Goal: Transaction & Acquisition: Purchase product/service

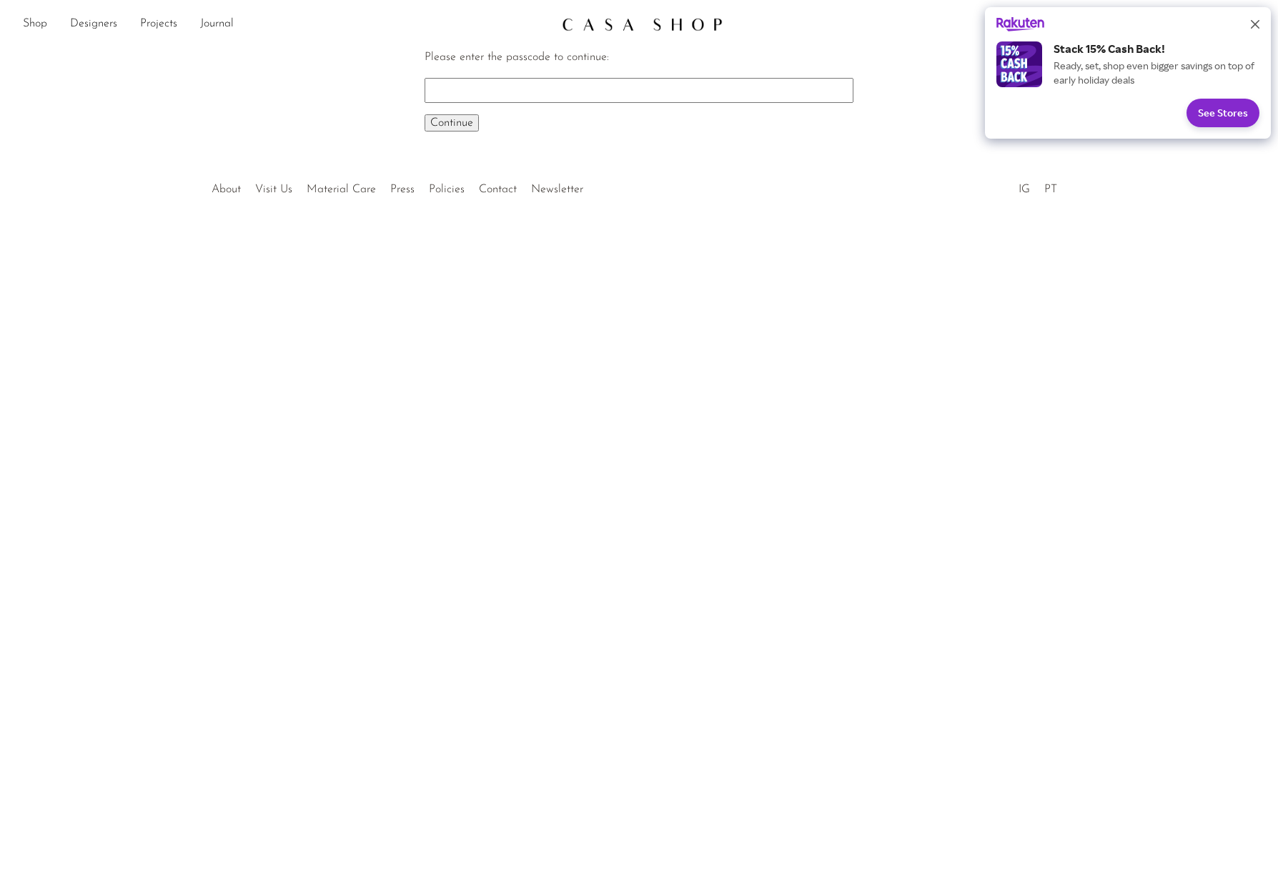
click at [1255, 22] on icon "Close" at bounding box center [1255, 24] width 9 height 9
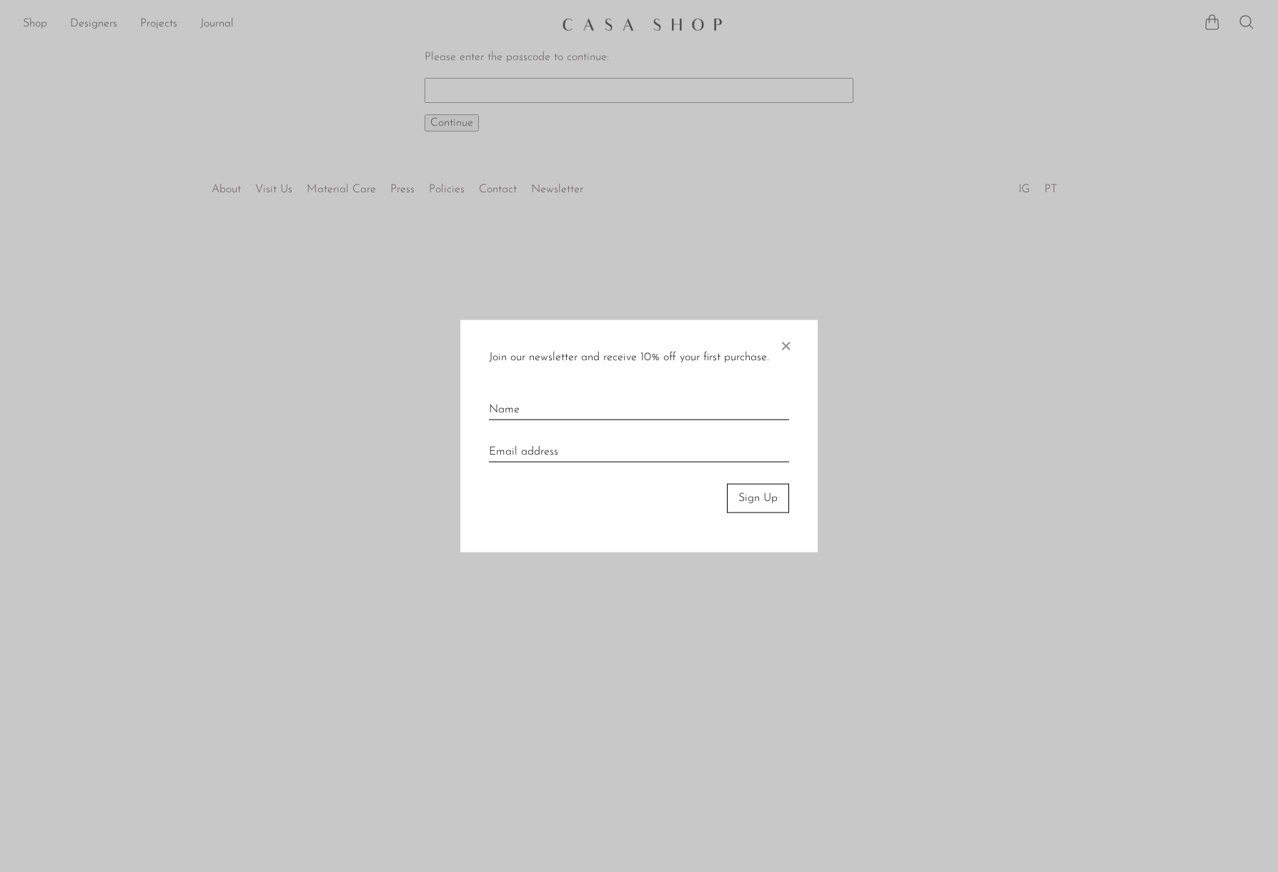
click at [784, 335] on span "×" at bounding box center [785, 343] width 14 height 46
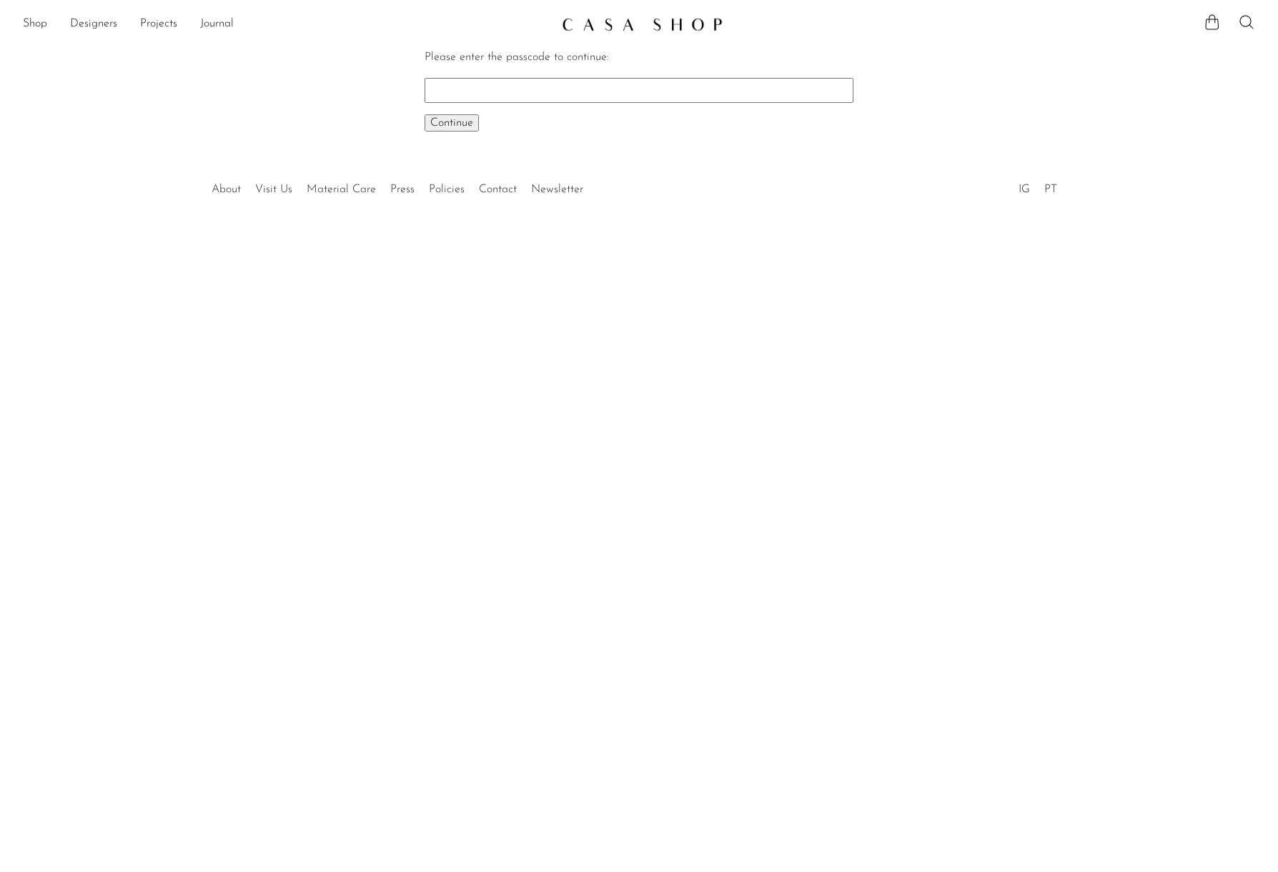
click at [515, 88] on input "Please enter the passcode to continue:" at bounding box center [639, 90] width 429 height 24
paste input "EARLY"
type input "EARLY"
click at [457, 118] on span "Continue" at bounding box center [451, 122] width 43 height 11
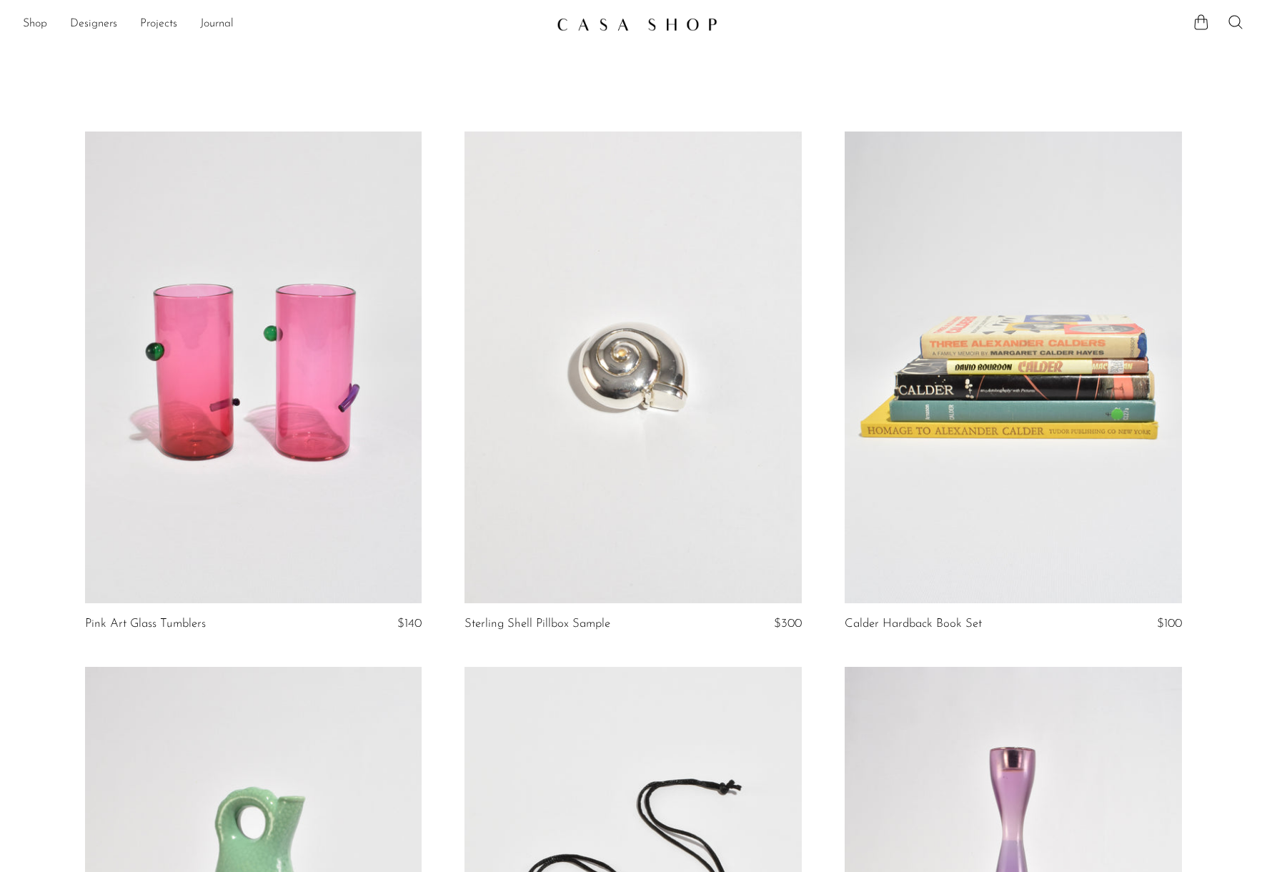
scroll to position [7, 0]
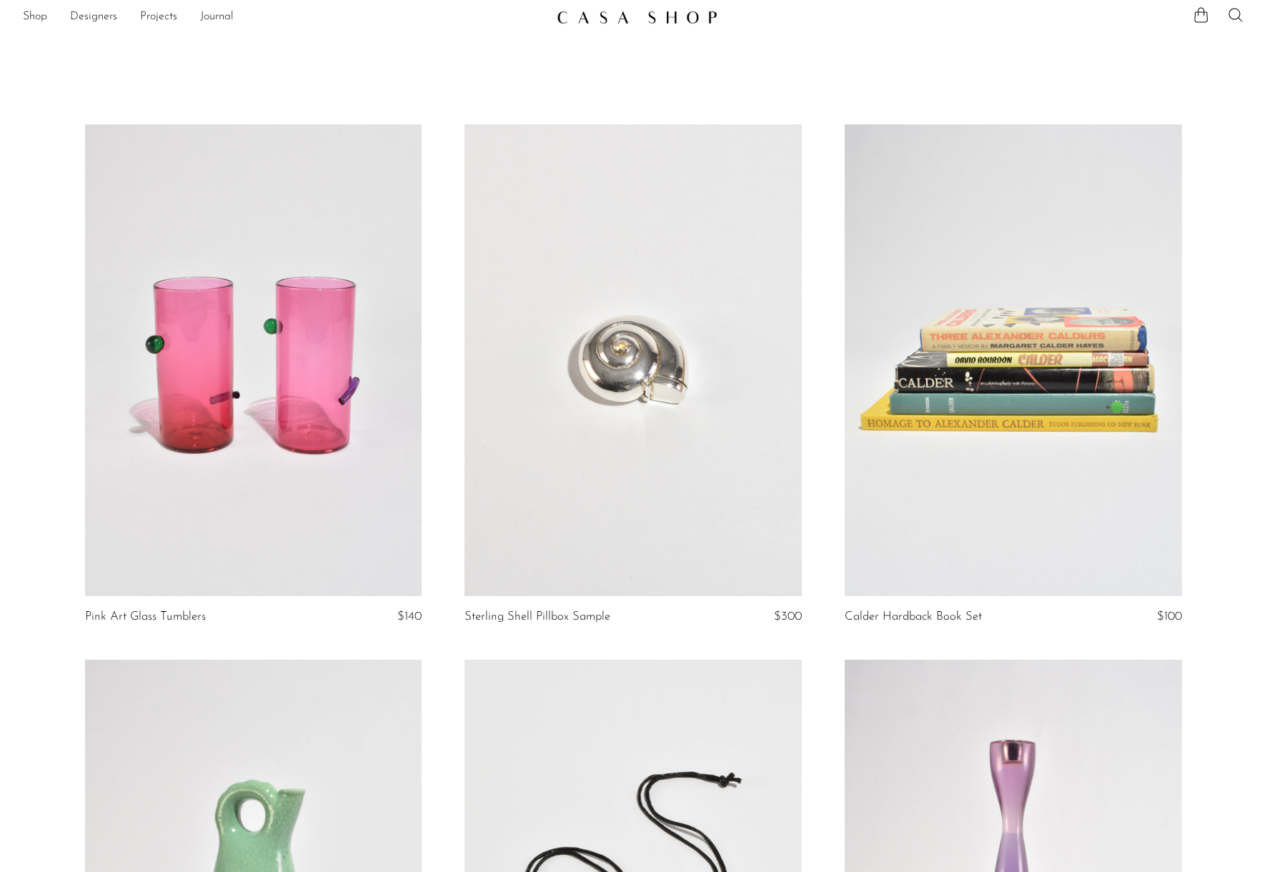
click at [638, 396] on link at bounding box center [633, 360] width 337 height 472
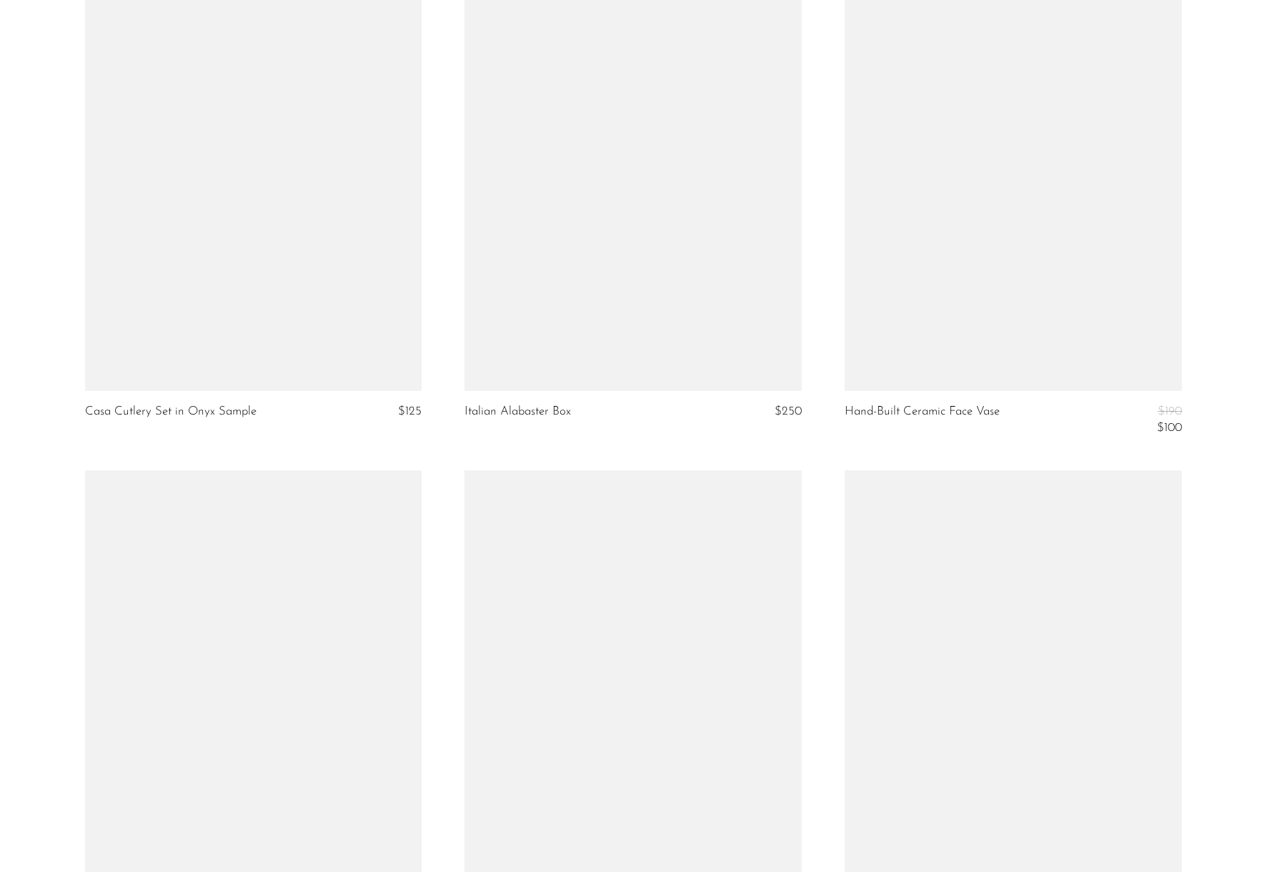
scroll to position [1821, 0]
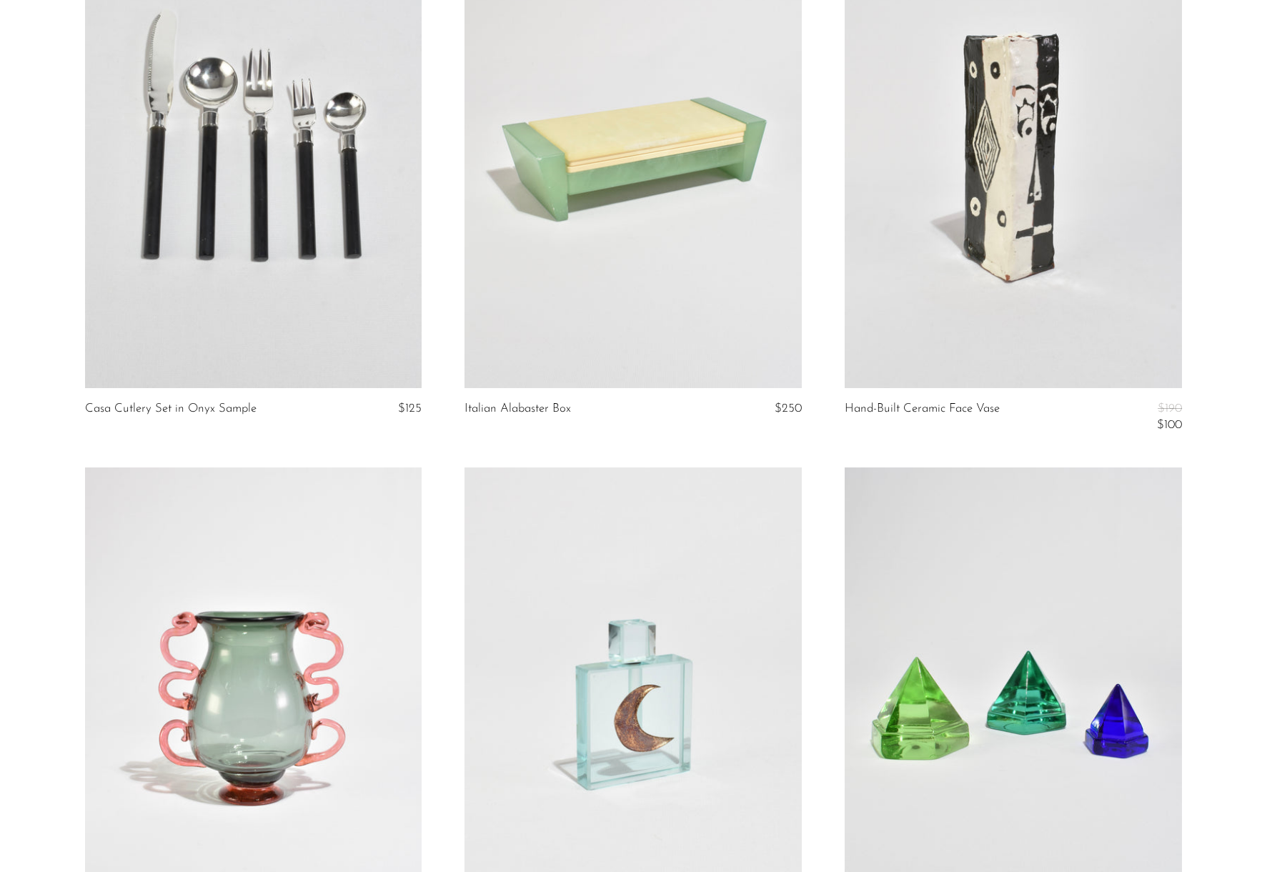
click at [515, 299] on link at bounding box center [633, 152] width 337 height 472
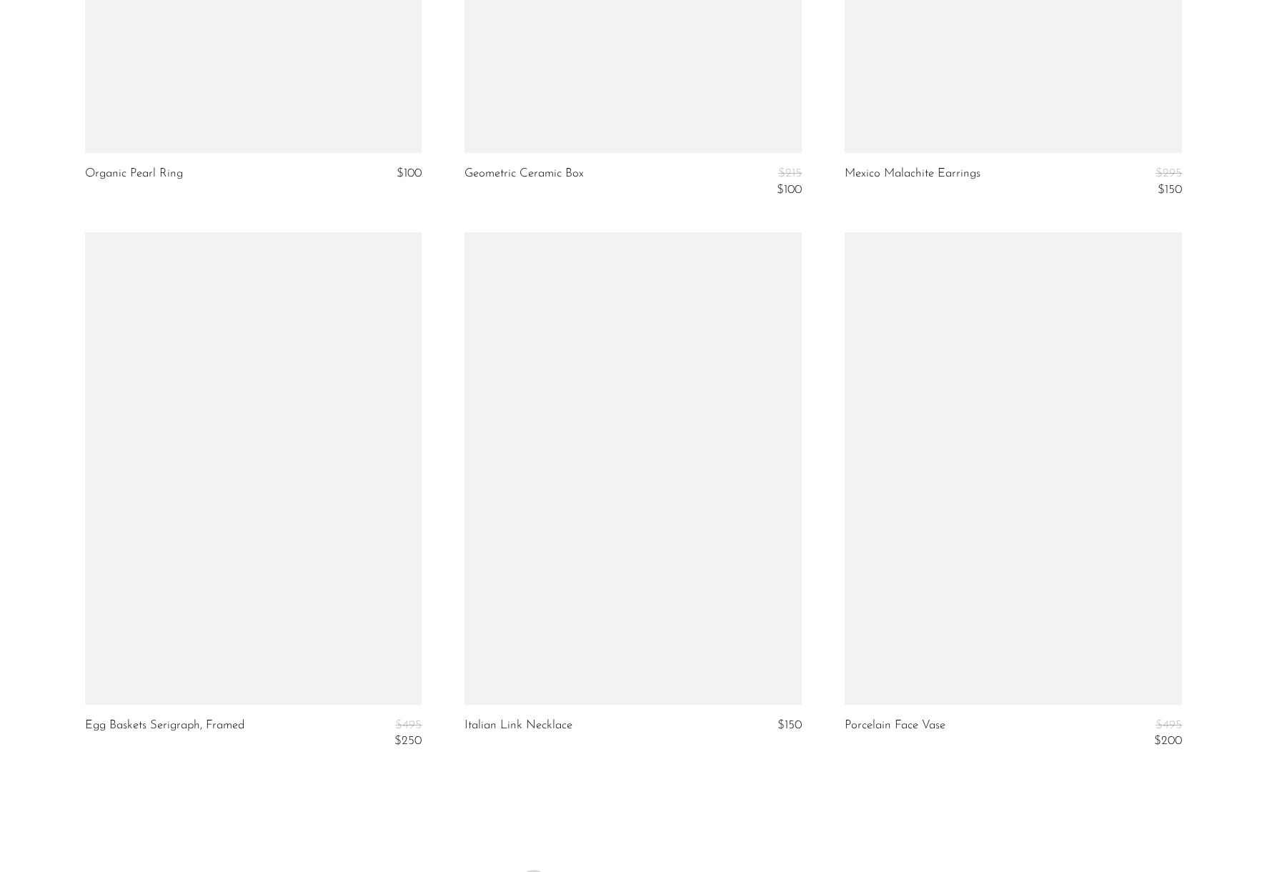
scroll to position [5964, 0]
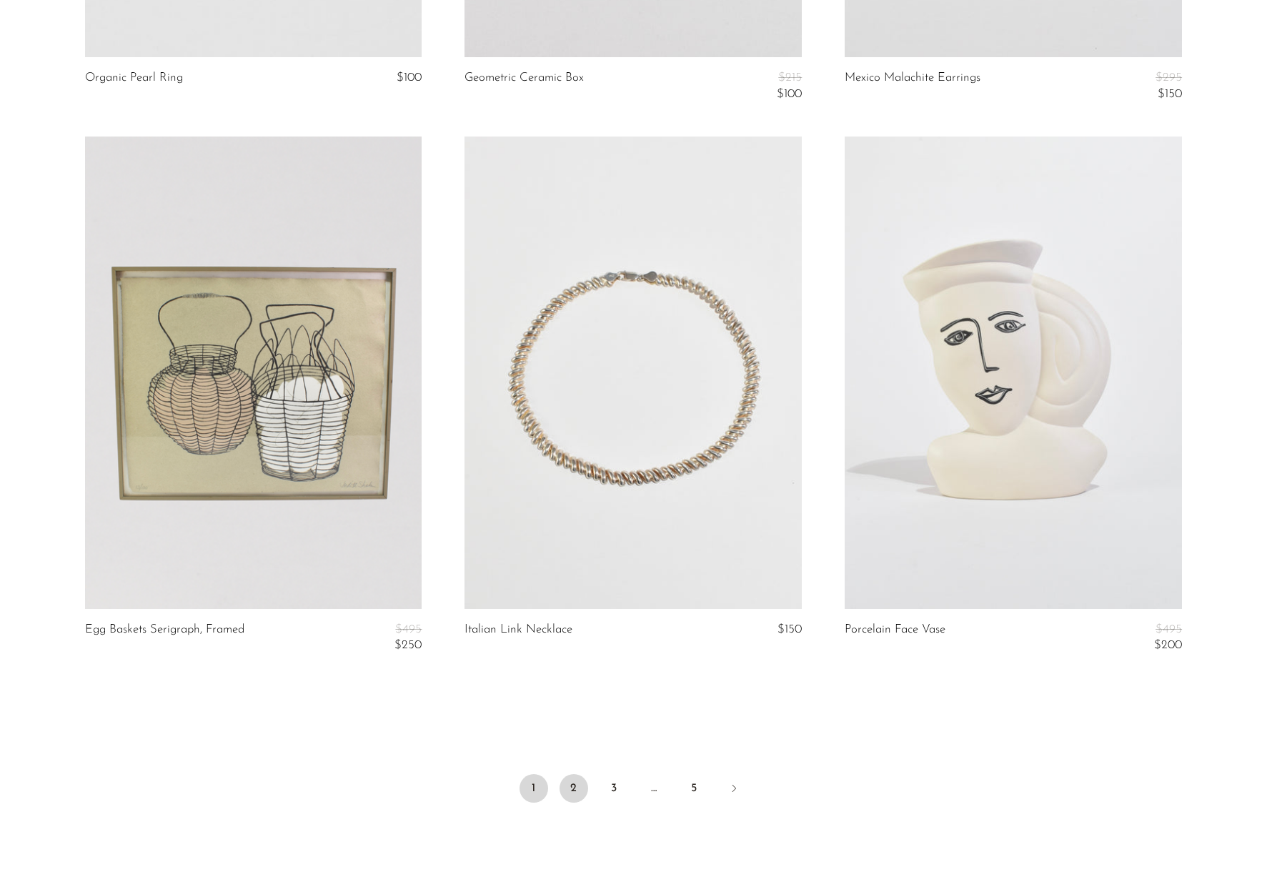
click at [580, 792] on link "2" at bounding box center [574, 788] width 29 height 29
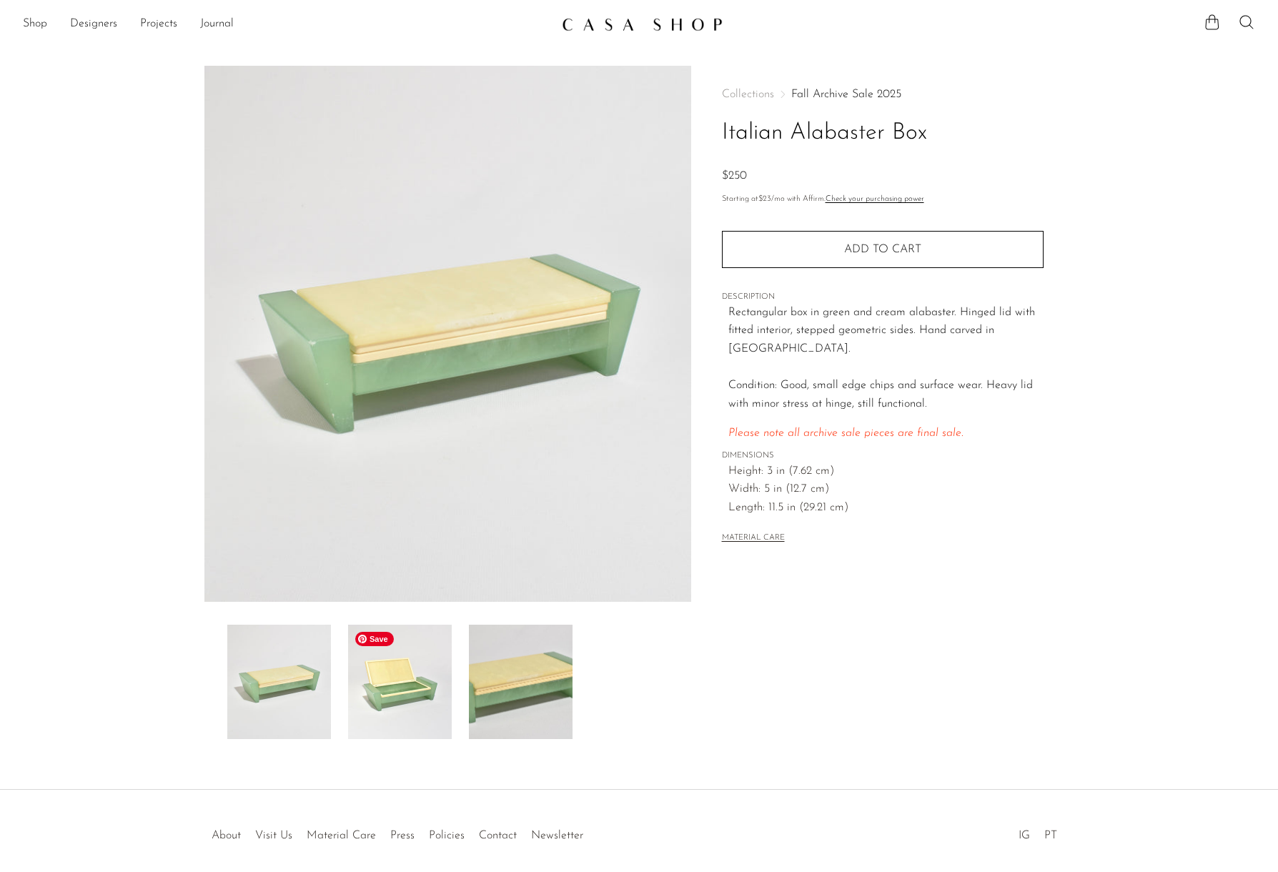
click at [421, 683] on img at bounding box center [400, 682] width 104 height 114
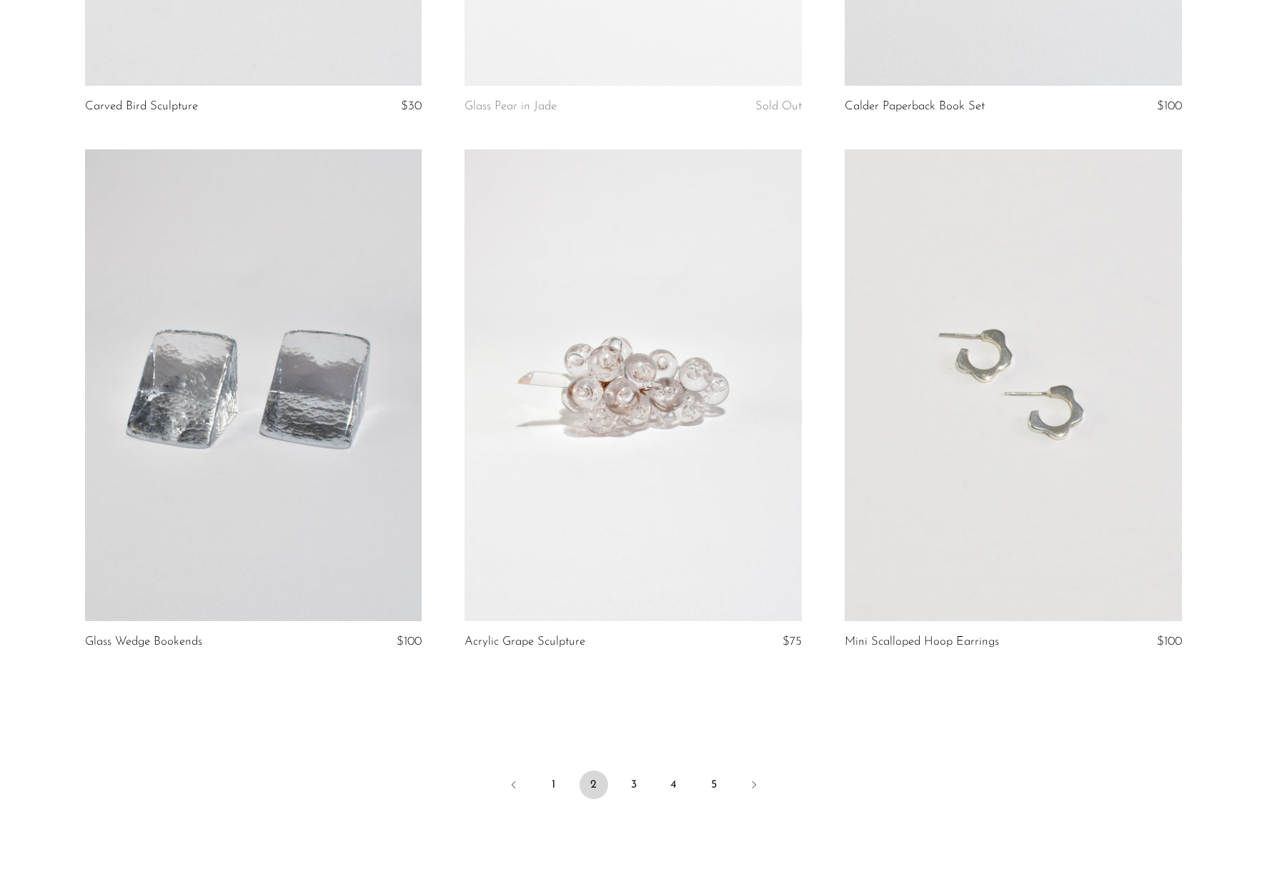
scroll to position [6081, 0]
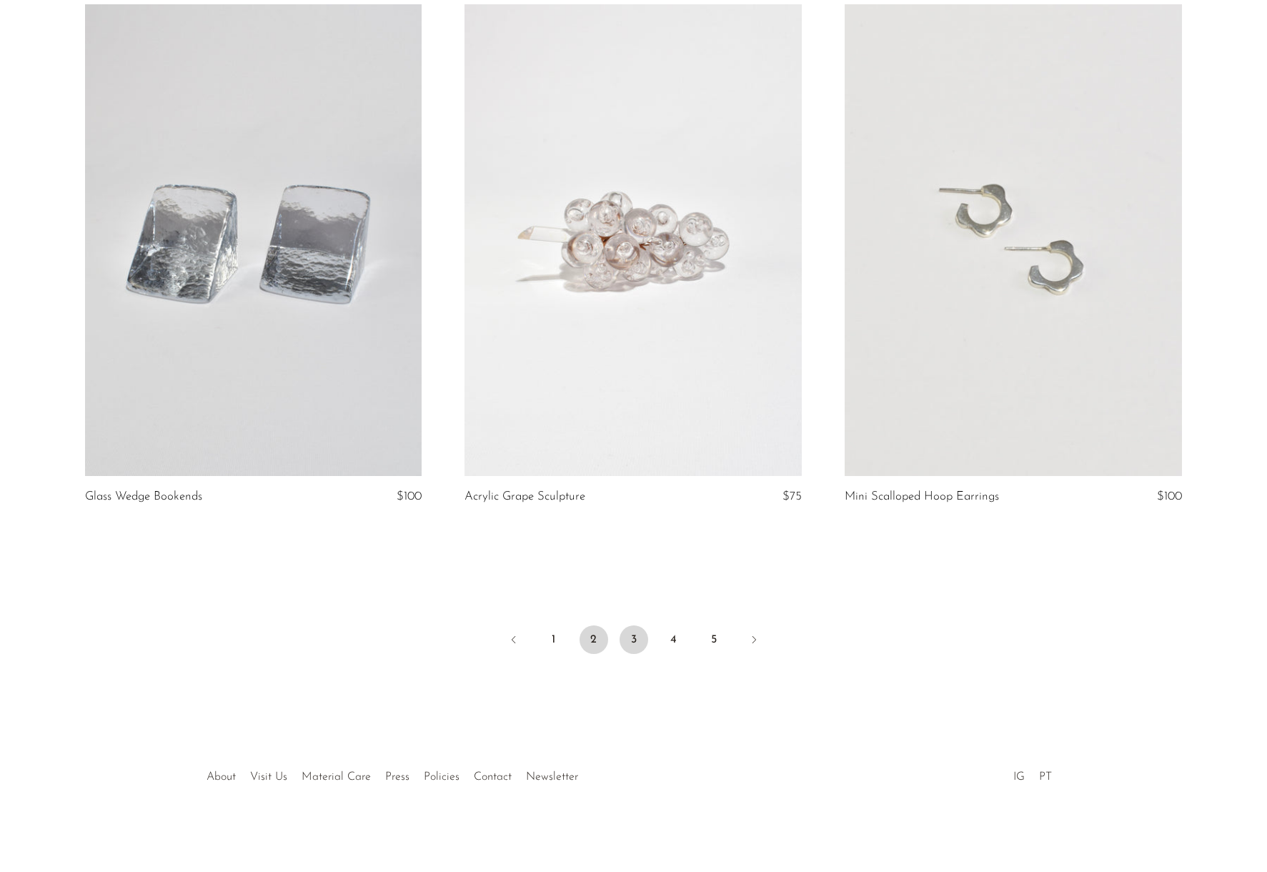
click at [638, 640] on link "3" at bounding box center [634, 639] width 29 height 29
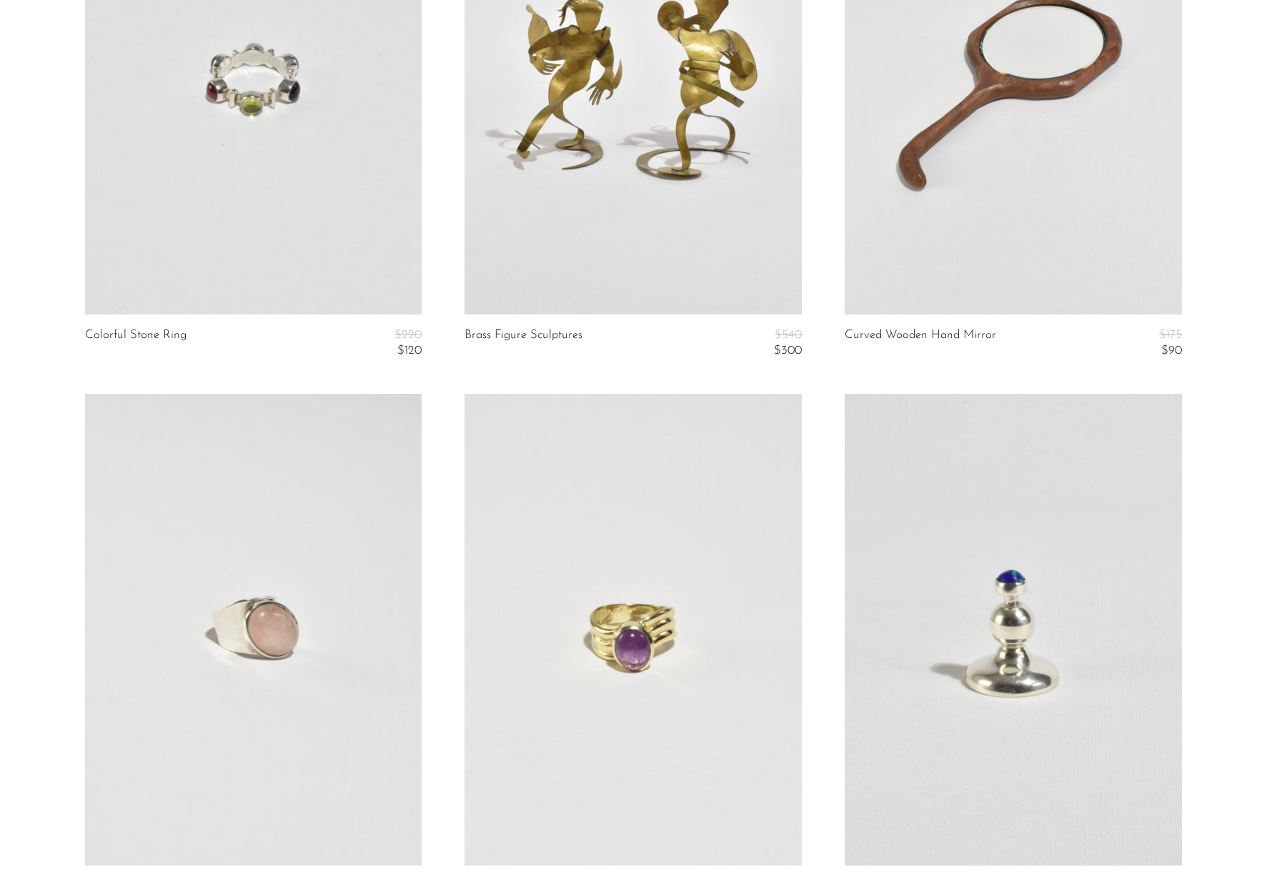
scroll to position [6122, 0]
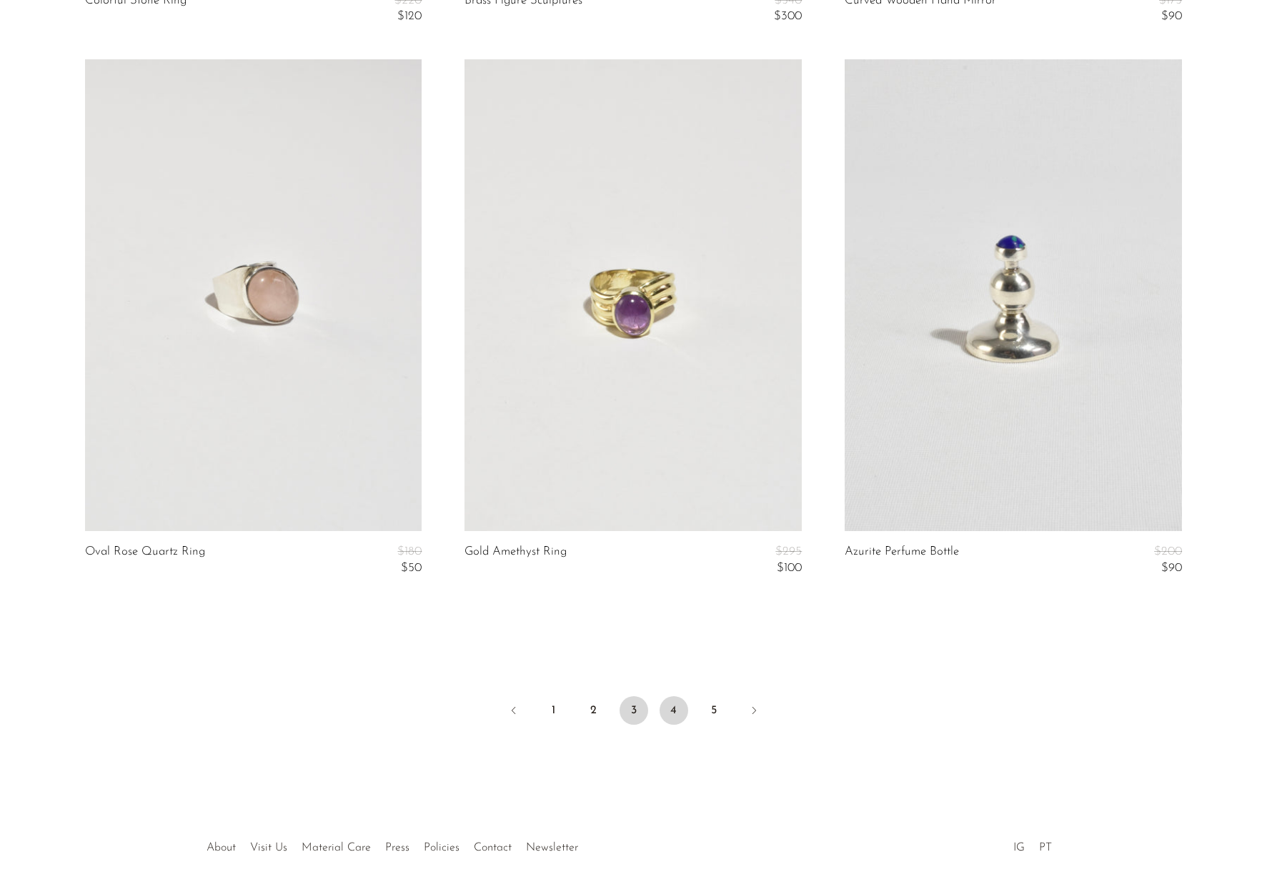
click at [671, 718] on link "4" at bounding box center [674, 710] width 29 height 29
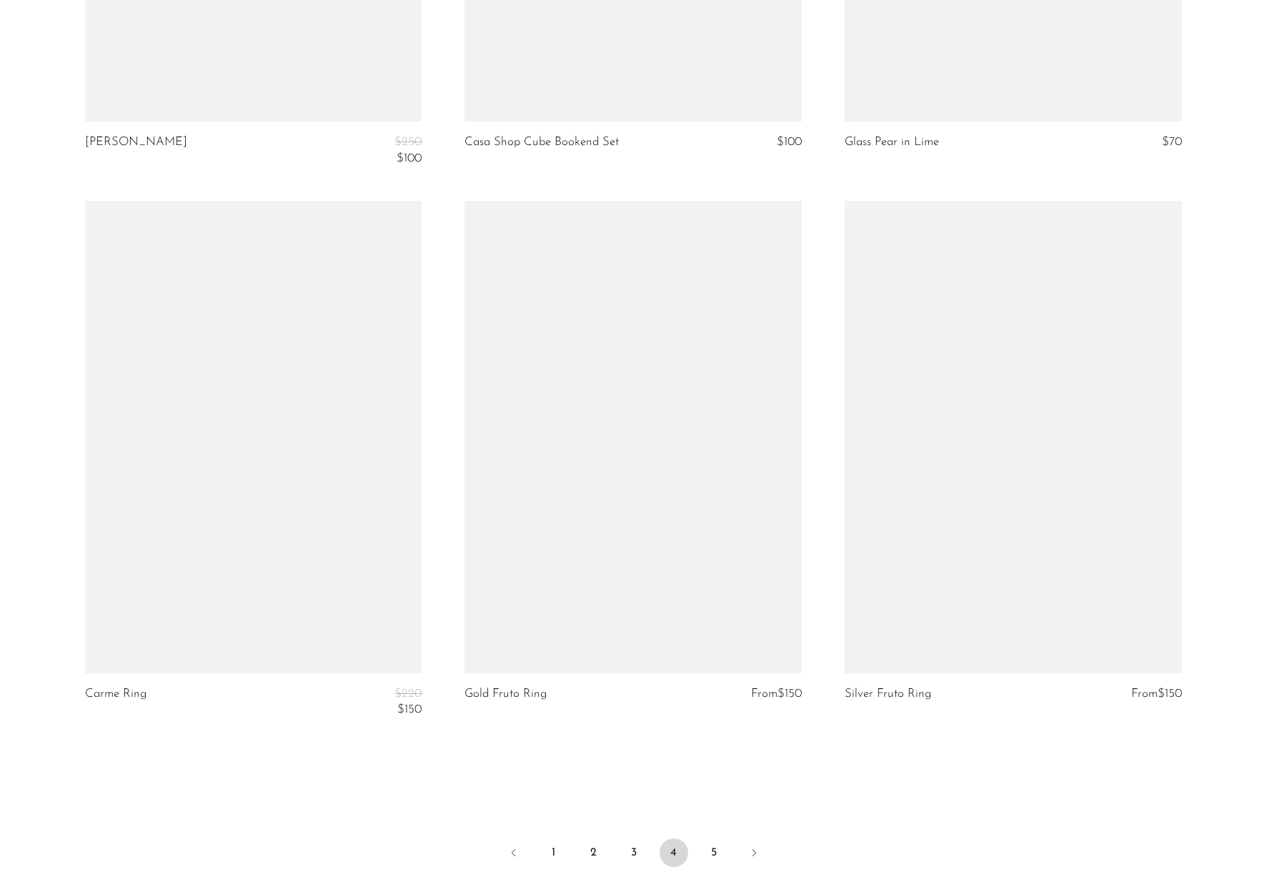
scroll to position [6210, 0]
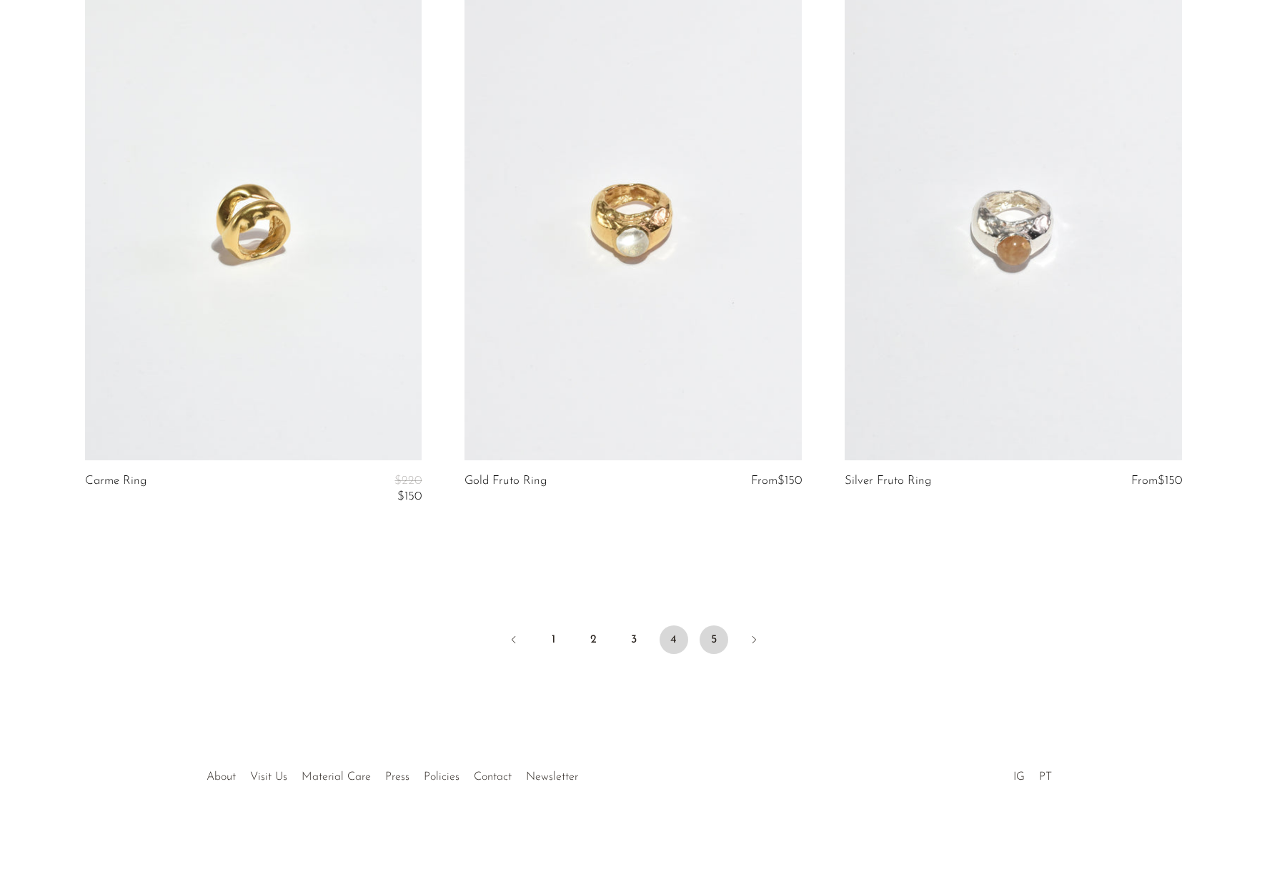
click at [708, 644] on link "5" at bounding box center [714, 639] width 29 height 29
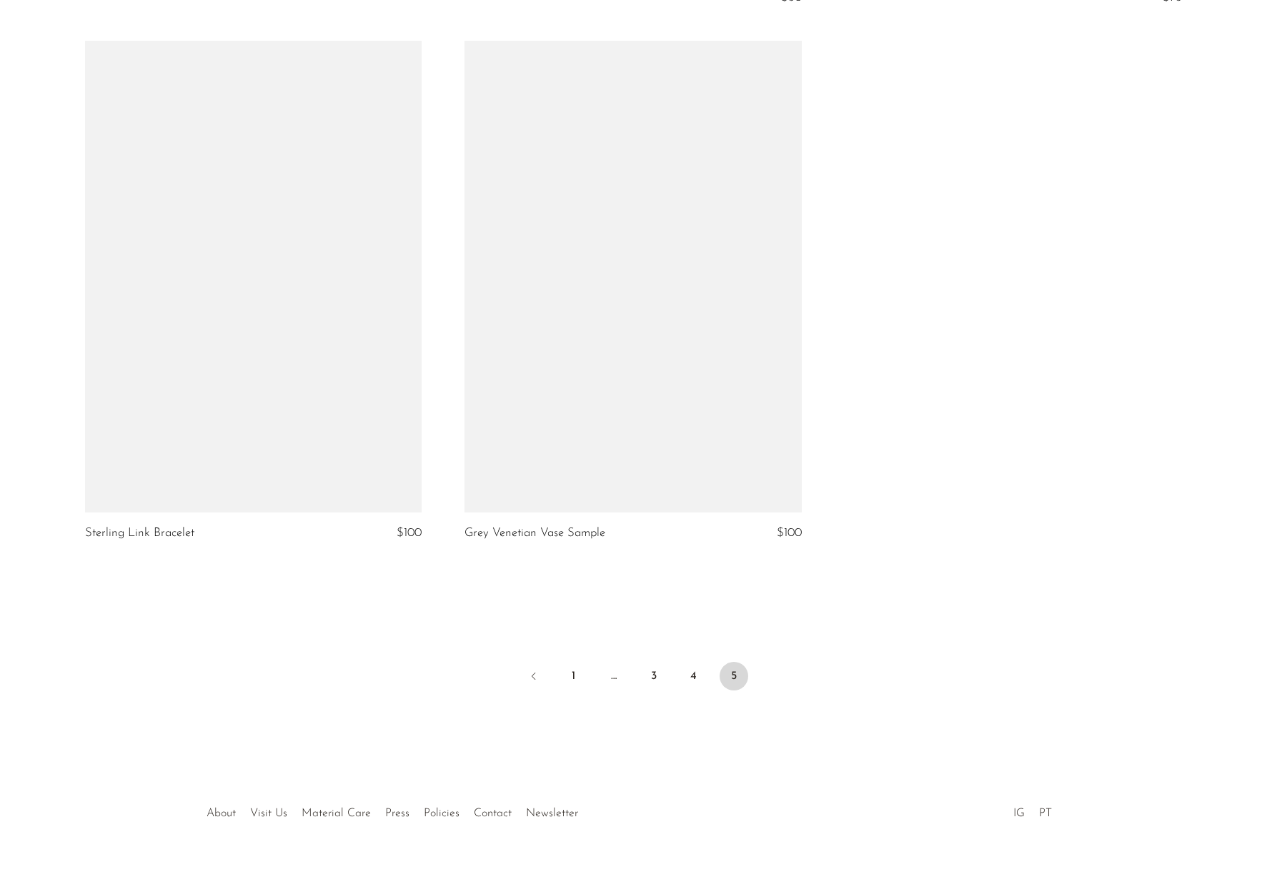
scroll to position [5594, 0]
